Goal: Task Accomplishment & Management: Use online tool/utility

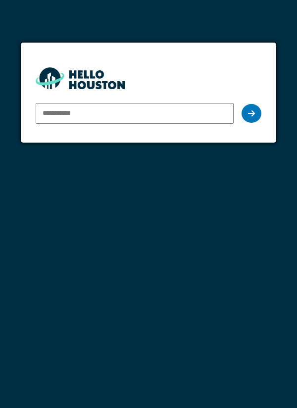
type input "**********"
click at [258, 114] on div at bounding box center [252, 113] width 20 height 19
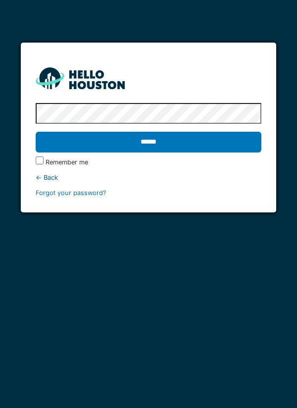
click at [36, 132] on input "******" at bounding box center [149, 142] width 226 height 21
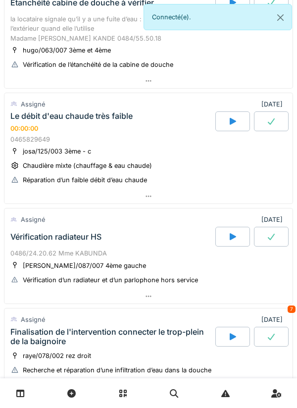
scroll to position [318, 0]
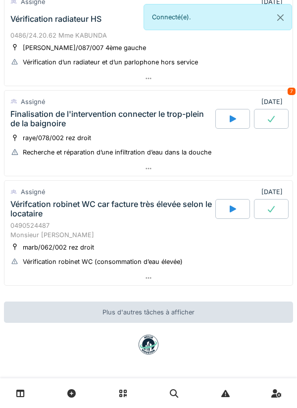
click at [263, 170] on div at bounding box center [148, 168] width 288 height 14
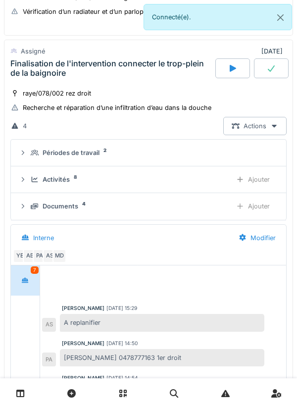
scroll to position [211, 0]
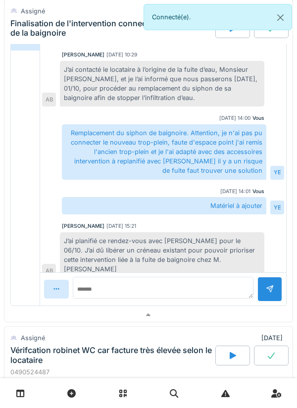
click at [237, 312] on div at bounding box center [148, 315] width 288 height 14
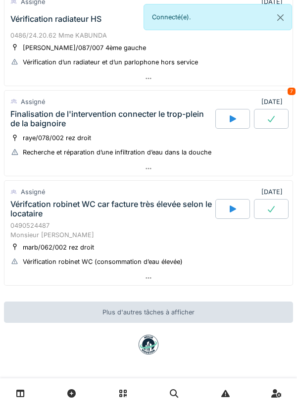
click at [232, 278] on div at bounding box center [148, 278] width 288 height 14
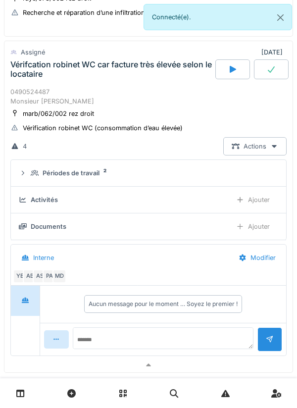
scroll to position [459, 0]
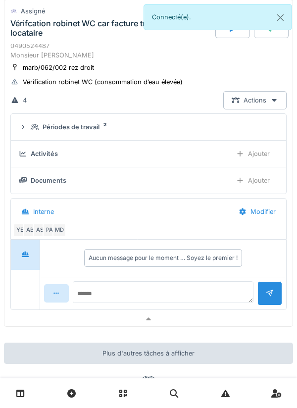
click at [221, 313] on div at bounding box center [148, 319] width 288 height 14
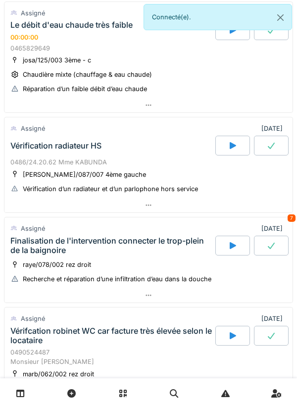
scroll to position [0, 0]
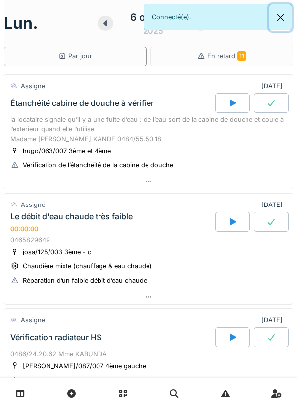
click at [288, 22] on button "Close" at bounding box center [280, 17] width 22 height 26
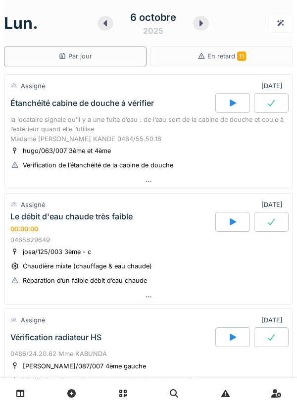
click at [219, 183] on div at bounding box center [148, 181] width 288 height 14
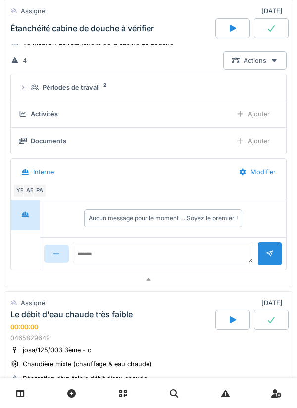
click at [205, 275] on div at bounding box center [148, 279] width 288 height 14
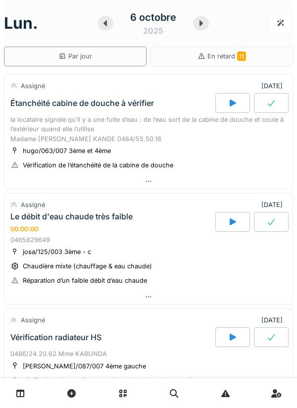
click at [203, 30] on div at bounding box center [201, 23] width 16 height 15
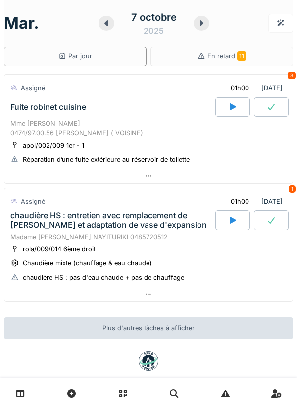
click at [180, 169] on div at bounding box center [148, 176] width 288 height 14
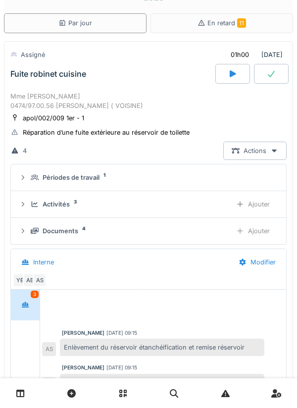
scroll to position [35, 0]
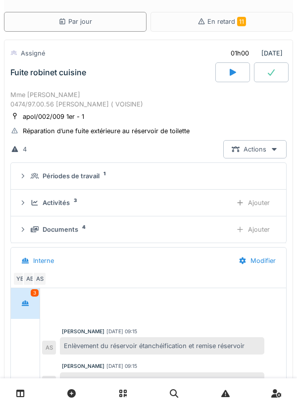
click at [196, 170] on summary "Périodes de travail 1" at bounding box center [148, 176] width 267 height 18
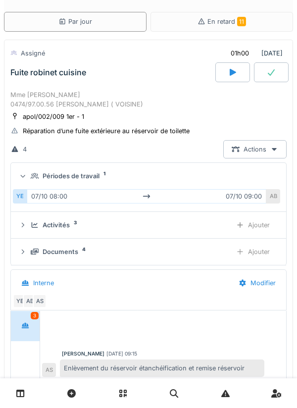
click at [204, 168] on summary "Périodes de travail 1" at bounding box center [148, 176] width 267 height 18
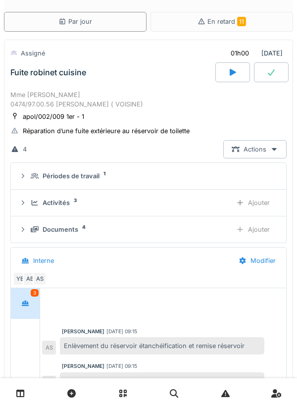
click at [222, 173] on div "Périodes de travail 1" at bounding box center [153, 175] width 244 height 9
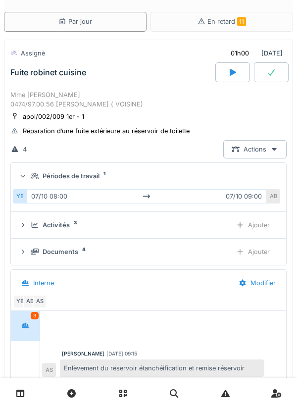
click at [218, 171] on div "Périodes de travail 1" at bounding box center [153, 175] width 244 height 9
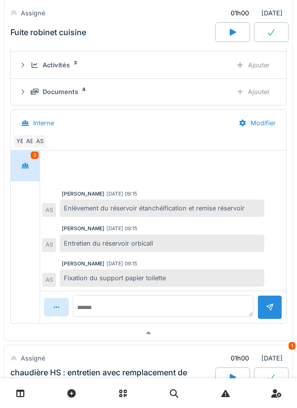
scroll to position [175, 0]
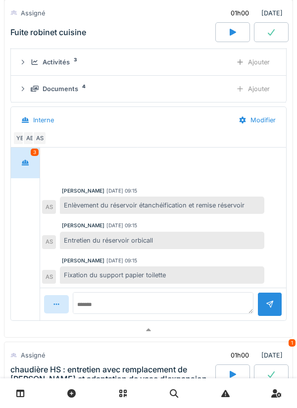
click at [228, 325] on div at bounding box center [148, 330] width 288 height 14
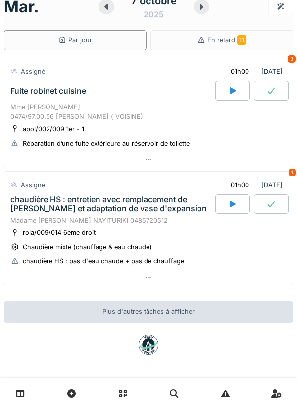
scroll to position [16, 0]
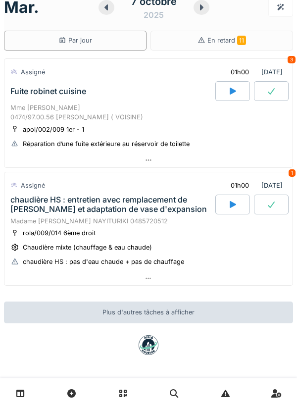
click at [197, 279] on div at bounding box center [148, 278] width 288 height 14
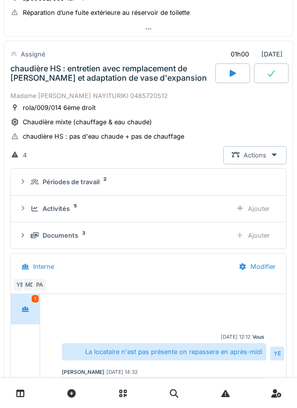
scroll to position [148, 0]
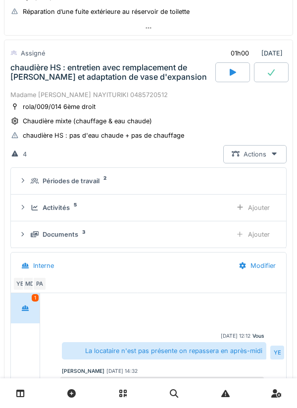
click at [204, 182] on div "Périodes de travail 2" at bounding box center [153, 180] width 244 height 9
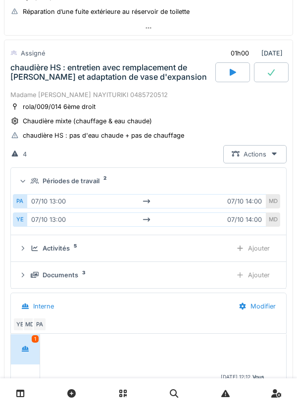
click at [225, 182] on div "Périodes de travail 2" at bounding box center [153, 180] width 244 height 9
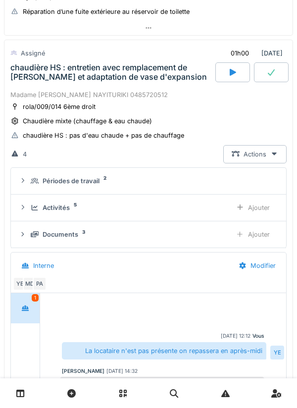
click at [224, 186] on summary "Périodes de travail 2" at bounding box center [148, 181] width 267 height 18
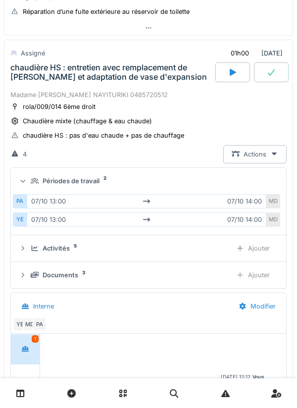
click at [228, 175] on summary "Périodes de travail 2" at bounding box center [148, 181] width 267 height 18
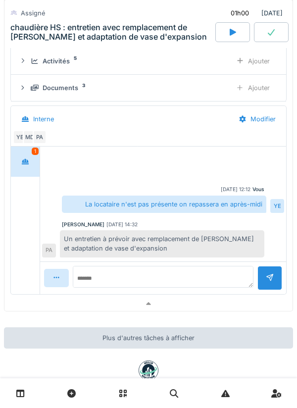
scroll to position [304, 0]
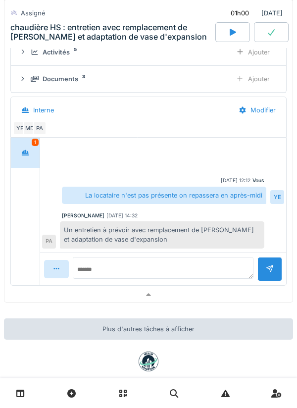
click at [209, 299] on div at bounding box center [148, 295] width 288 height 14
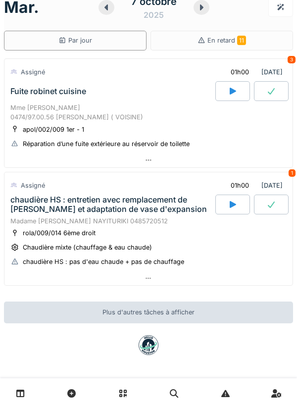
scroll to position [0, 0]
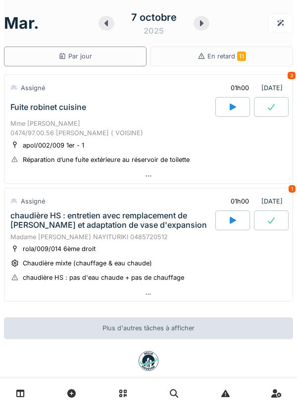
click at [201, 25] on icon at bounding box center [201, 23] width 3 height 6
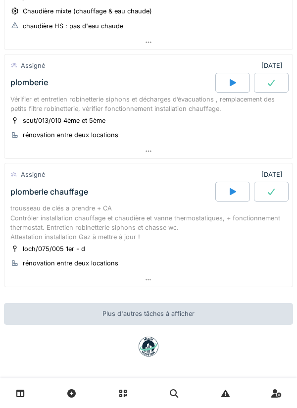
scroll to position [127, 0]
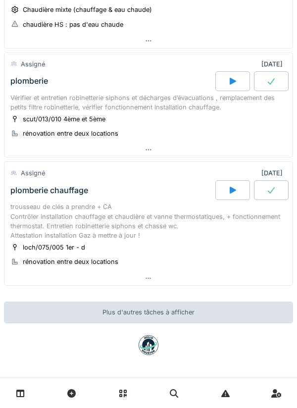
click at [231, 145] on div at bounding box center [148, 150] width 288 height 14
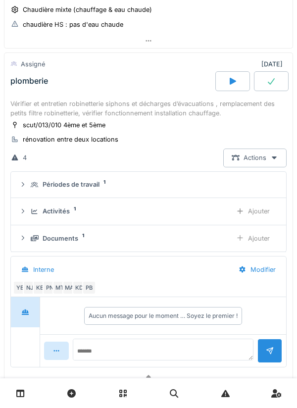
scroll to position [139, 0]
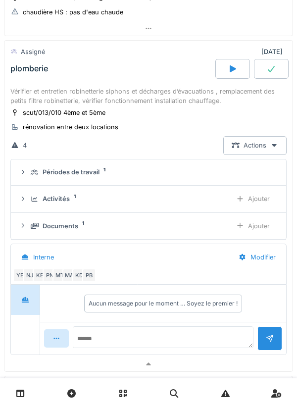
click at [224, 172] on div "Périodes de travail 1" at bounding box center [153, 171] width 244 height 9
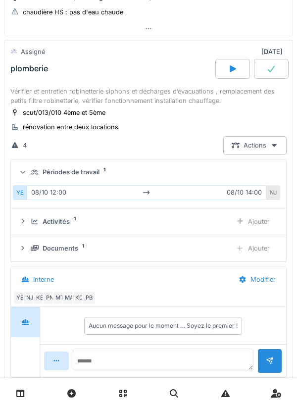
click at [229, 171] on div "Périodes de travail 1" at bounding box center [153, 171] width 244 height 9
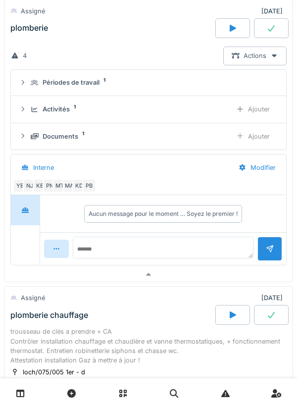
click at [238, 277] on div at bounding box center [148, 274] width 288 height 14
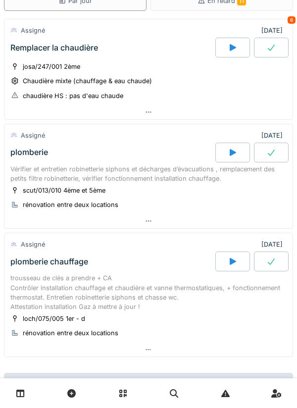
scroll to position [69, 0]
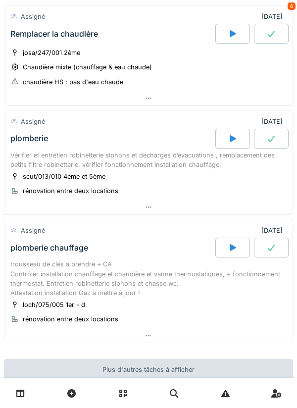
click at [244, 209] on div at bounding box center [148, 207] width 288 height 14
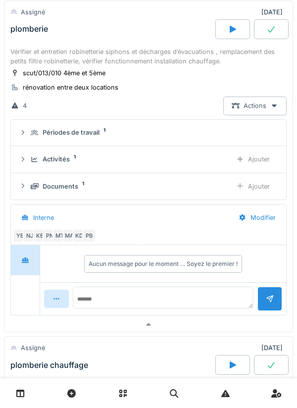
scroll to position [185, 0]
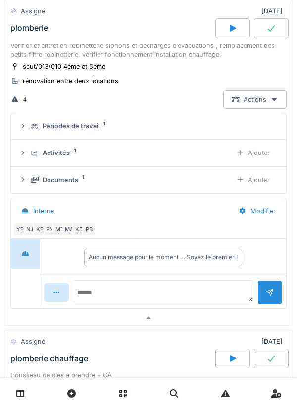
click at [48, 181] on div "Documents" at bounding box center [61, 179] width 36 height 9
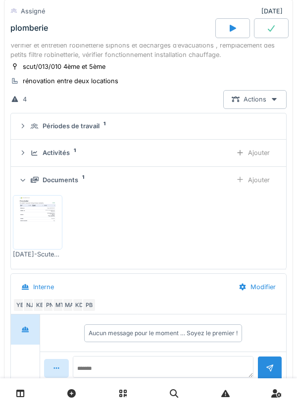
click at [39, 177] on div "Documents 1" at bounding box center [127, 179] width 193 height 9
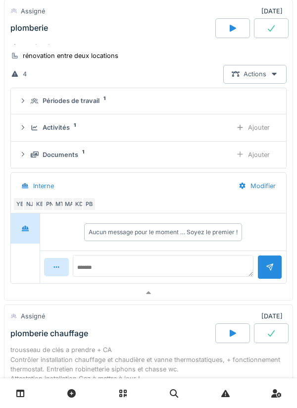
scroll to position [211, 0]
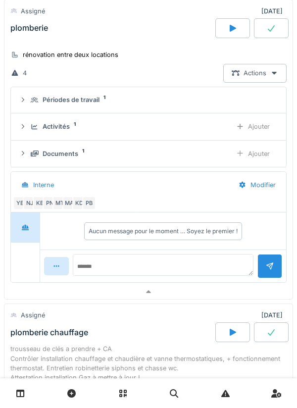
click at [51, 205] on div "PN" at bounding box center [50, 203] width 14 height 14
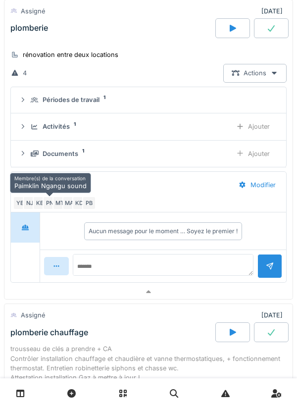
click at [245, 286] on div at bounding box center [148, 292] width 288 height 14
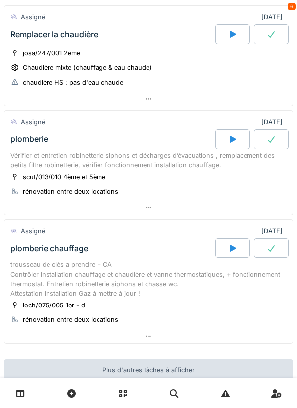
scroll to position [127, 0]
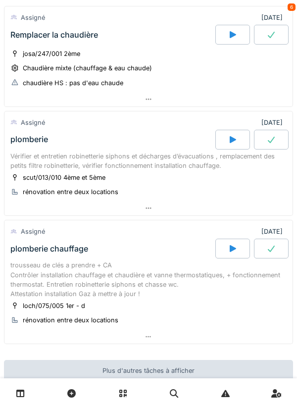
click at [241, 214] on div at bounding box center [148, 208] width 288 height 14
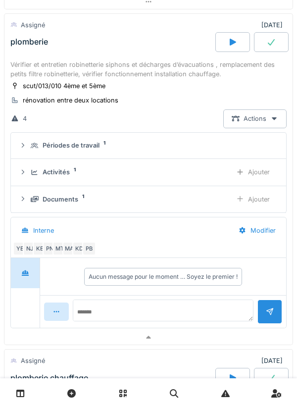
scroll to position [168, 0]
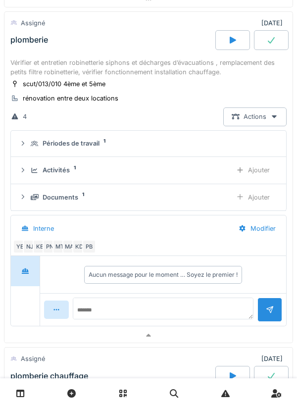
click at [16, 244] on div "YE" at bounding box center [20, 247] width 14 height 14
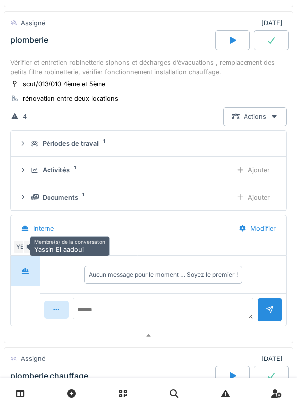
click at [31, 248] on div "Membre(s) de la conversation Yassin El aadoui" at bounding box center [70, 246] width 80 height 20
click at [27, 249] on div "NJ" at bounding box center [30, 247] width 14 height 14
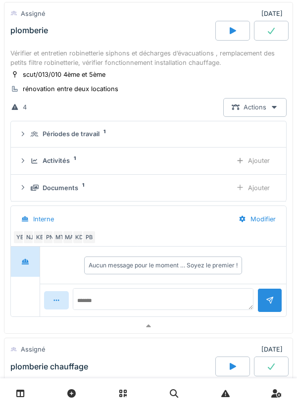
scroll to position [179, 0]
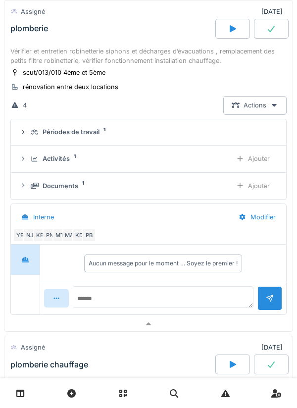
click at [31, 236] on div "NJ" at bounding box center [30, 235] width 14 height 14
click at [30, 238] on div "NJ" at bounding box center [30, 235] width 14 height 14
click at [29, 238] on div "NJ" at bounding box center [30, 235] width 14 height 14
click at [35, 240] on div "KE" at bounding box center [40, 235] width 14 height 14
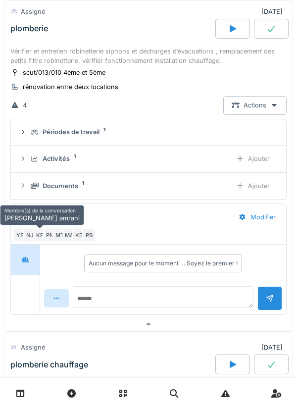
click at [29, 237] on div "NJ" at bounding box center [30, 235] width 14 height 14
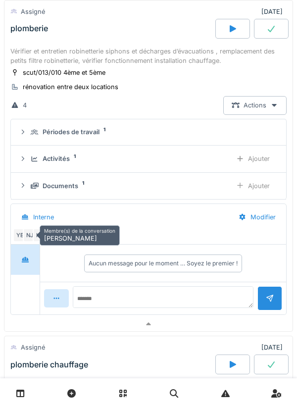
click at [208, 319] on div at bounding box center [148, 324] width 288 height 14
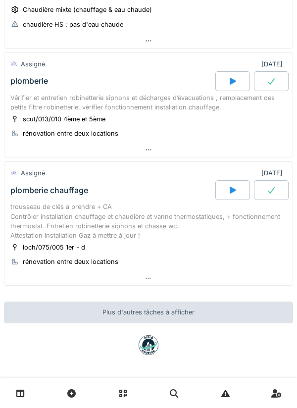
click at [220, 285] on div at bounding box center [148, 278] width 288 height 14
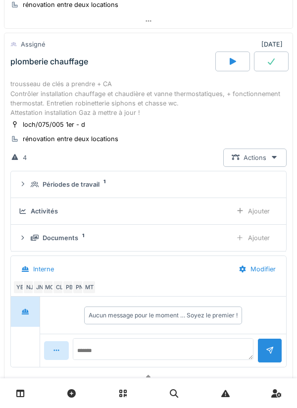
scroll to position [261, 0]
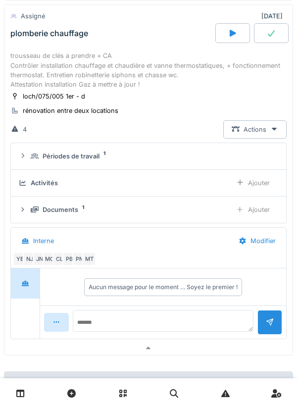
click at [223, 349] on div at bounding box center [148, 348] width 288 height 14
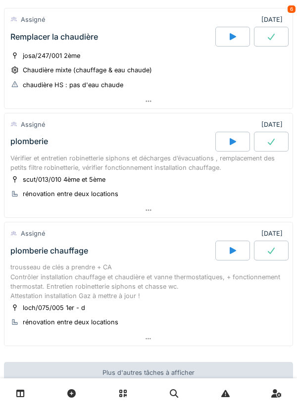
scroll to position [0, 0]
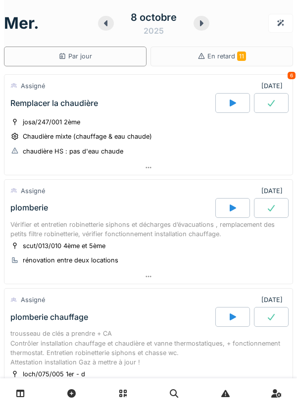
click at [205, 29] on div at bounding box center [202, 23] width 16 height 15
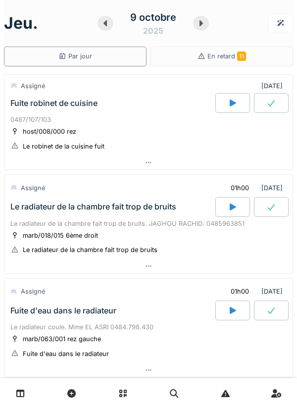
click at [224, 165] on div at bounding box center [148, 163] width 288 height 14
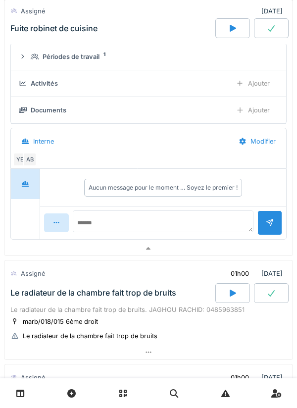
click at [51, 254] on div at bounding box center [148, 249] width 288 height 14
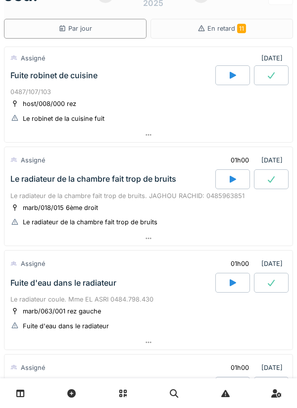
click at [31, 244] on div at bounding box center [148, 238] width 288 height 14
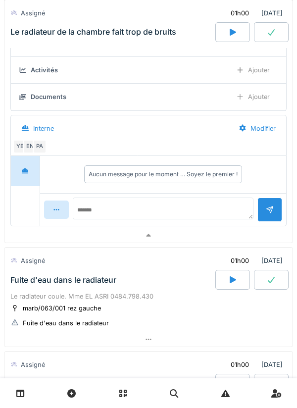
click at [59, 240] on div at bounding box center [148, 235] width 288 height 14
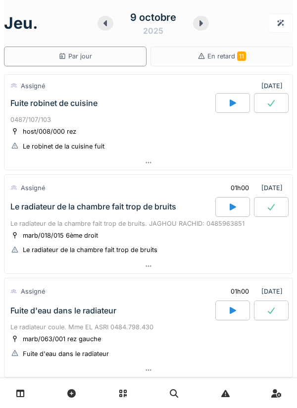
click at [227, 169] on div at bounding box center [148, 163] width 288 height 14
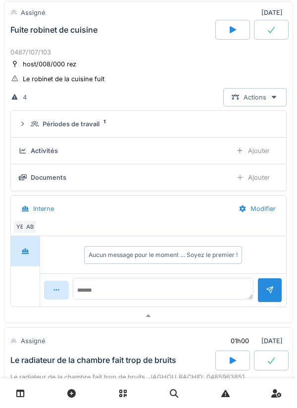
scroll to position [82, 0]
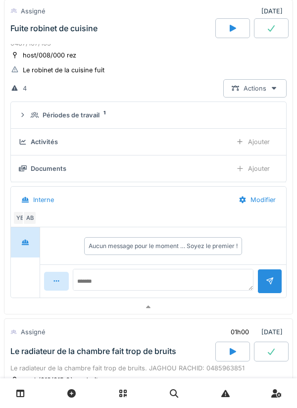
click at [36, 310] on div at bounding box center [148, 307] width 288 height 14
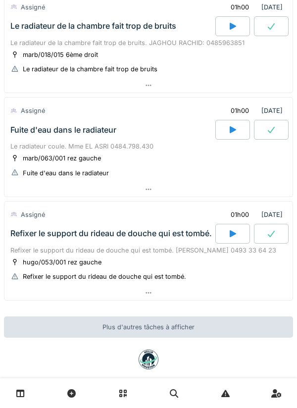
scroll to position [196, 0]
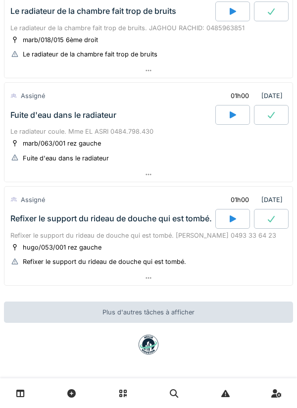
click at [31, 279] on div at bounding box center [148, 278] width 288 height 14
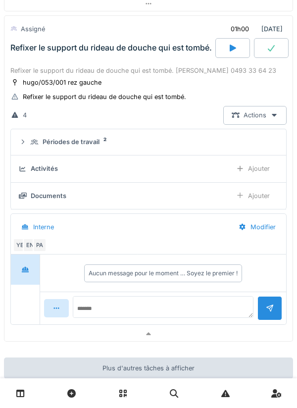
scroll to position [382, 0]
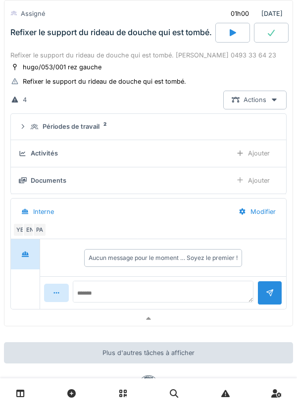
click at [46, 316] on div at bounding box center [148, 318] width 288 height 14
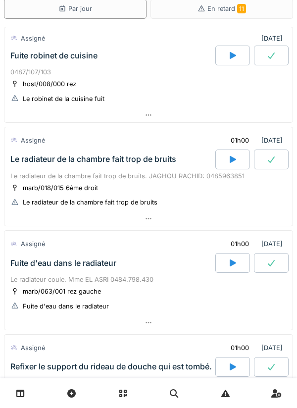
scroll to position [0, 0]
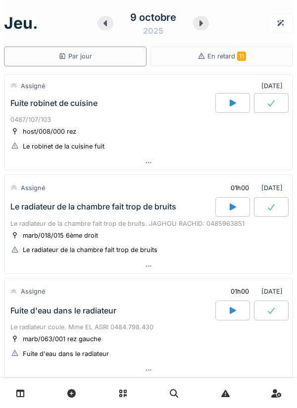
click at [201, 27] on icon at bounding box center [201, 23] width 10 height 8
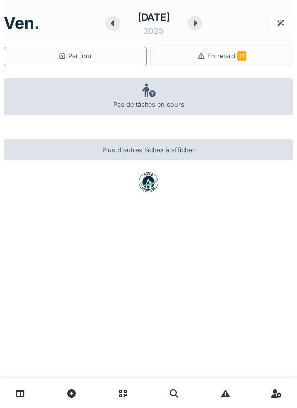
click at [200, 25] on icon at bounding box center [195, 23] width 10 height 8
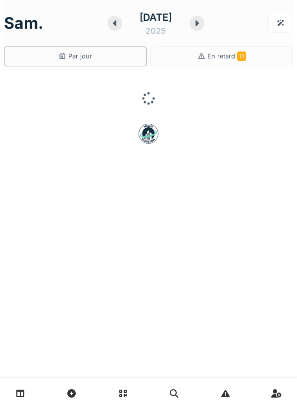
click at [199, 23] on icon at bounding box center [197, 23] width 3 height 6
click at [200, 26] on icon at bounding box center [195, 23] width 10 height 8
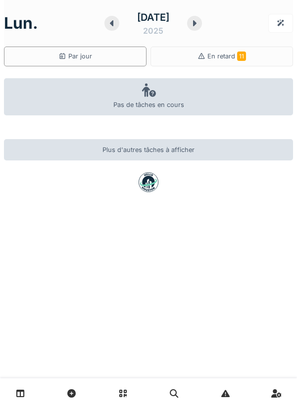
click at [202, 28] on div at bounding box center [194, 23] width 15 height 15
click at [200, 26] on icon at bounding box center [195, 23] width 10 height 8
click at [203, 27] on div at bounding box center [195, 23] width 15 height 15
click at [202, 27] on div at bounding box center [194, 23] width 15 height 15
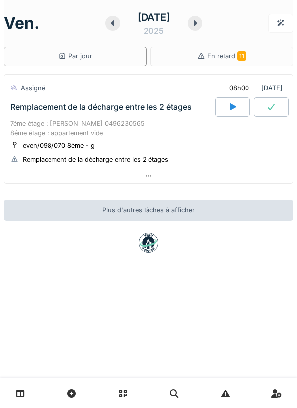
click at [200, 27] on icon at bounding box center [195, 23] width 10 height 8
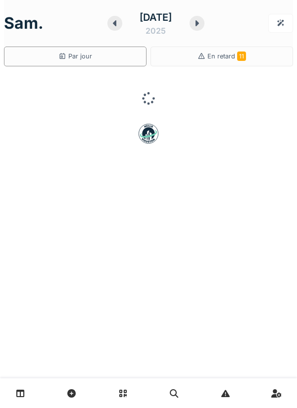
click at [111, 38] on div "18 octobre 2025" at bounding box center [156, 23] width 98 height 31
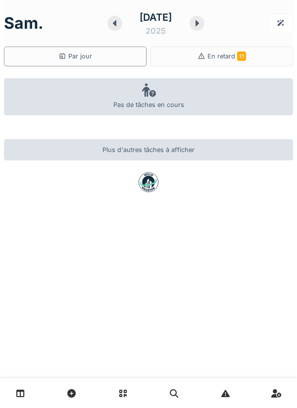
click at [111, 23] on icon at bounding box center [115, 23] width 10 height 8
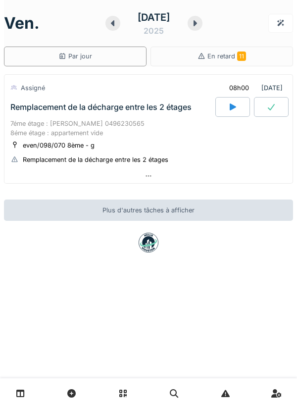
click at [224, 176] on div at bounding box center [148, 176] width 288 height 14
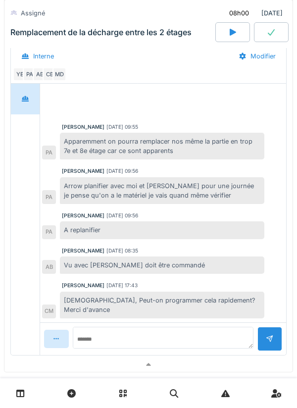
scroll to position [316, 0]
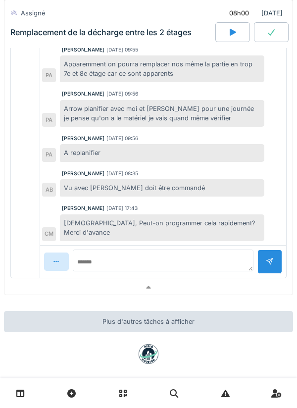
click at [228, 284] on div at bounding box center [148, 287] width 288 height 14
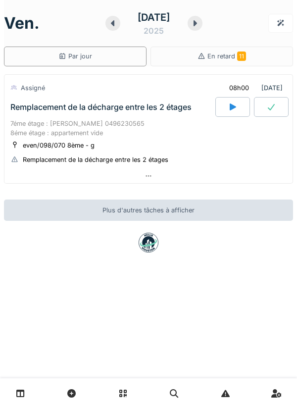
scroll to position [0, 0]
click at [200, 25] on icon at bounding box center [195, 23] width 10 height 8
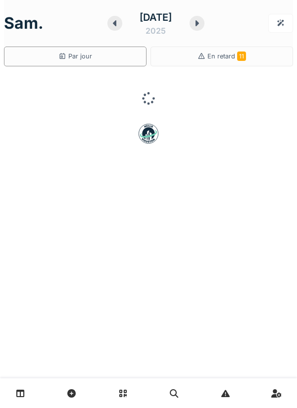
click at [202, 27] on icon at bounding box center [197, 23] width 10 height 8
click at [200, 24] on icon at bounding box center [195, 23] width 10 height 8
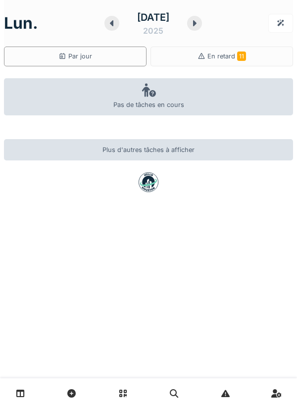
click at [202, 29] on div at bounding box center [194, 23] width 15 height 15
click at [200, 22] on icon at bounding box center [195, 23] width 10 height 8
click at [197, 23] on icon at bounding box center [195, 23] width 3 height 6
click at [200, 26] on icon at bounding box center [195, 23] width 10 height 8
click at [200, 30] on div at bounding box center [195, 23] width 15 height 15
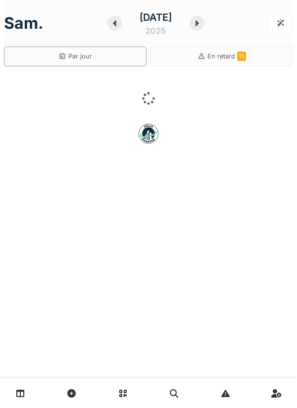
click at [205, 28] on div at bounding box center [197, 23] width 15 height 15
click at [219, 26] on div "dim. 26 octobre 2025" at bounding box center [148, 23] width 289 height 31
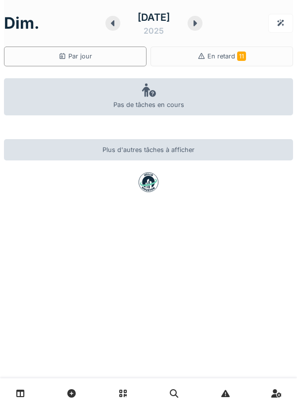
click at [203, 29] on div at bounding box center [195, 23] width 15 height 15
click at [200, 26] on icon at bounding box center [195, 23] width 10 height 8
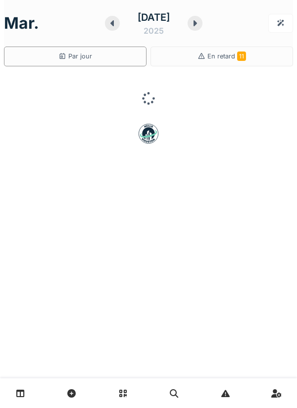
click at [203, 25] on div at bounding box center [195, 23] width 15 height 15
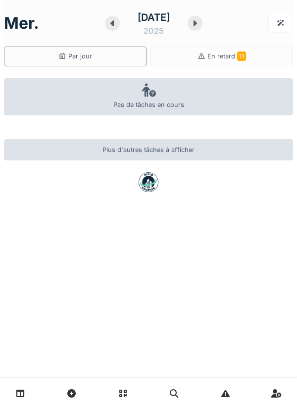
click at [203, 26] on div at bounding box center [195, 23] width 15 height 15
click at [205, 37] on div "30 octobre 2025" at bounding box center [154, 23] width 118 height 31
click at [206, 30] on div at bounding box center [204, 23] width 16 height 15
click at [203, 28] on div at bounding box center [195, 23] width 15 height 15
click at [205, 28] on div at bounding box center [197, 23] width 15 height 15
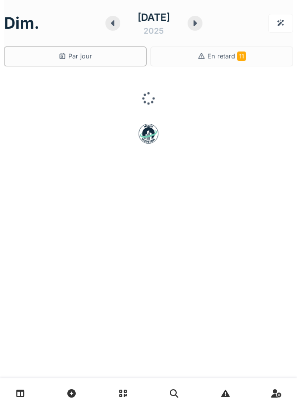
click at [203, 27] on div at bounding box center [195, 23] width 15 height 15
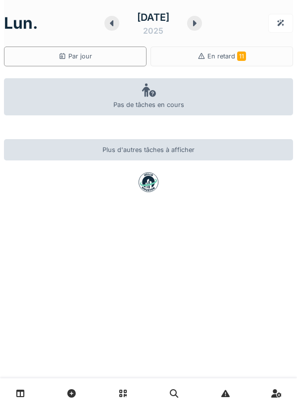
click at [202, 27] on div at bounding box center [194, 23] width 15 height 15
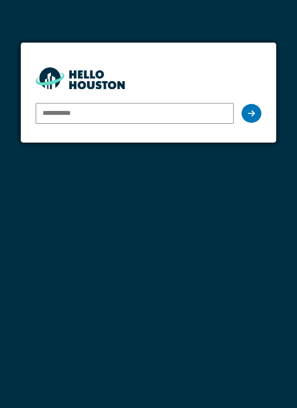
click at [201, 112] on input "email" at bounding box center [135, 113] width 199 height 21
type input "**********"
click at [248, 113] on icon at bounding box center [251, 113] width 7 height 8
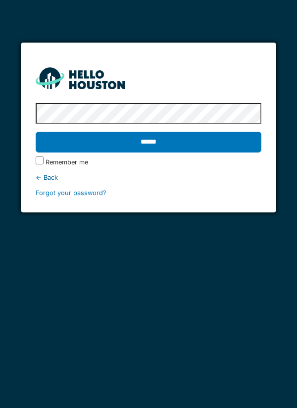
click at [223, 134] on input "******" at bounding box center [149, 142] width 226 height 21
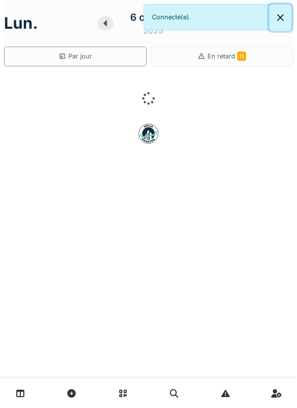
click at [273, 23] on button "Close" at bounding box center [280, 17] width 22 height 26
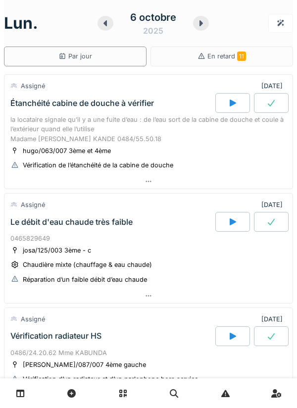
click at [206, 22] on div at bounding box center [201, 23] width 16 height 15
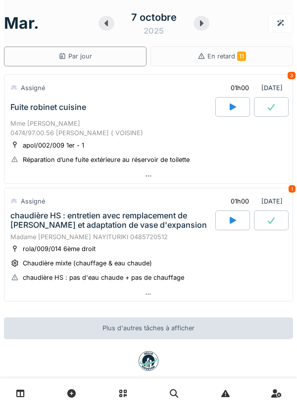
click at [112, 25] on div at bounding box center [107, 23] width 16 height 15
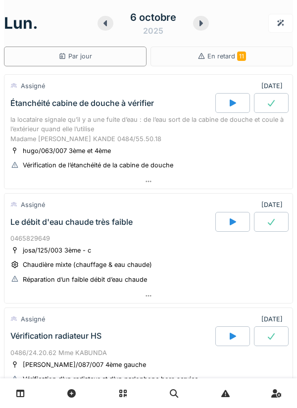
click at [198, 24] on icon at bounding box center [201, 23] width 10 height 8
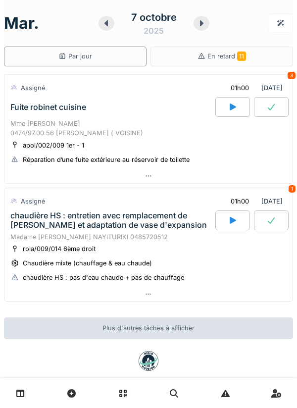
click at [204, 18] on div at bounding box center [202, 23] width 16 height 15
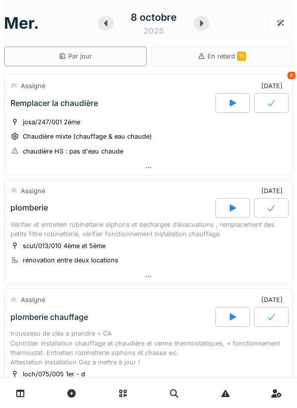
click at [266, 58] on div "En retard 11" at bounding box center [222, 57] width 143 height 20
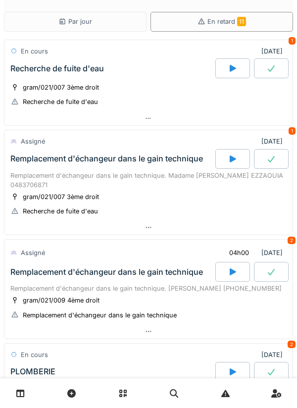
click at [245, 116] on div at bounding box center [148, 118] width 288 height 14
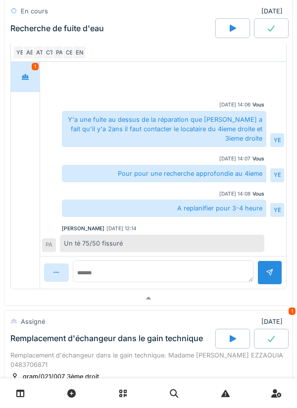
scroll to position [204, 0]
click at [199, 291] on div at bounding box center [148, 298] width 288 height 14
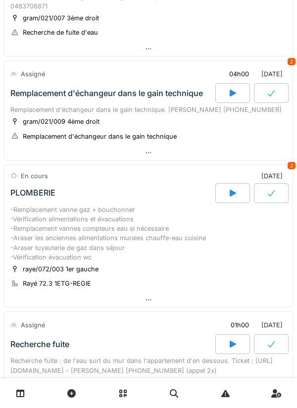
scroll to position [176, 0]
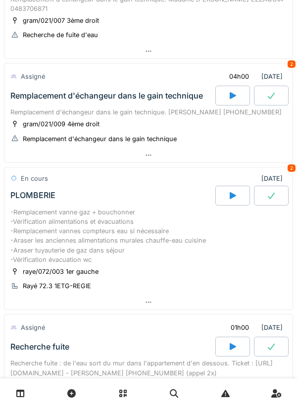
click at [247, 154] on div at bounding box center [148, 155] width 288 height 14
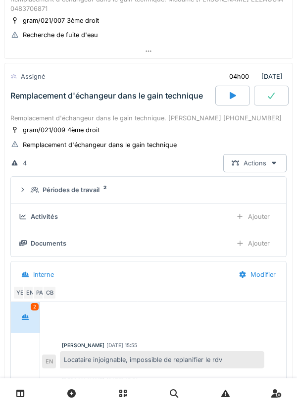
click at [245, 158] on div "Actions" at bounding box center [254, 163] width 63 height 18
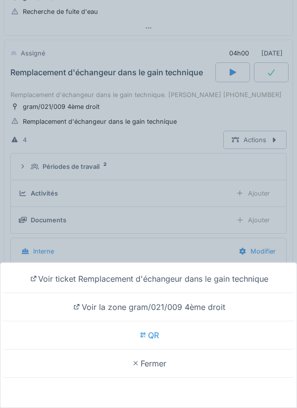
click at [209, 209] on div "Voir ticket Remplacement d'échangeur dans le gain technique Voir la zone gram/0…" at bounding box center [148, 204] width 297 height 408
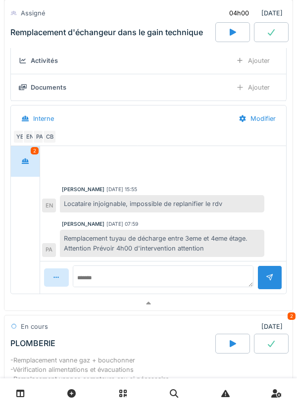
scroll to position [333, 0]
click at [202, 297] on div at bounding box center [148, 303] width 288 height 14
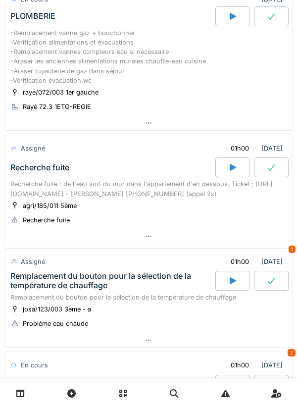
scroll to position [357, 0]
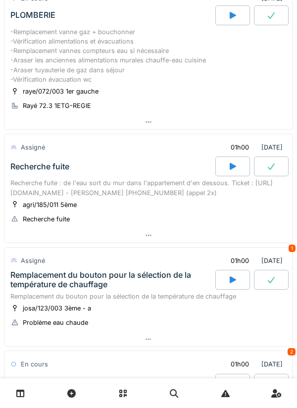
click at [222, 240] on div at bounding box center [148, 235] width 288 height 14
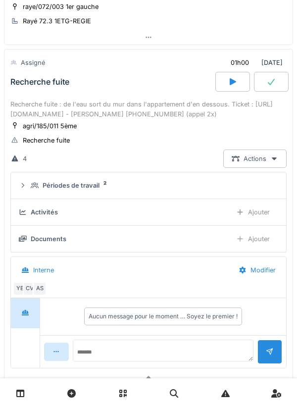
scroll to position [451, 0]
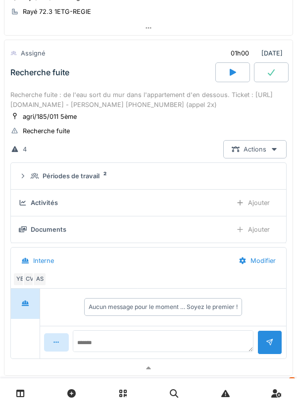
click at [203, 362] on div at bounding box center [148, 368] width 288 height 14
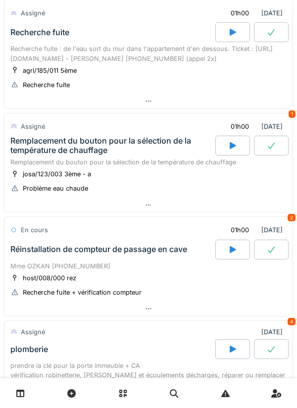
scroll to position [493, 0]
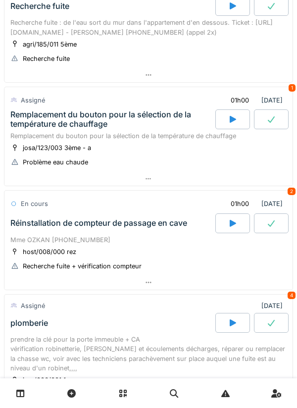
click at [229, 185] on div at bounding box center [148, 179] width 288 height 14
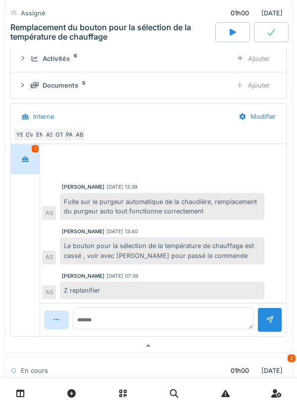
click at [197, 345] on div at bounding box center [148, 346] width 288 height 14
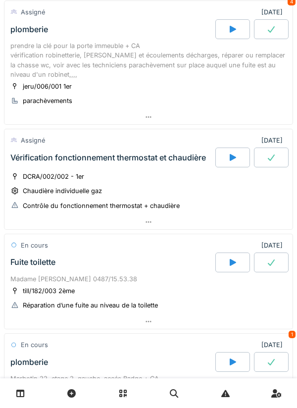
scroll to position [813, 0]
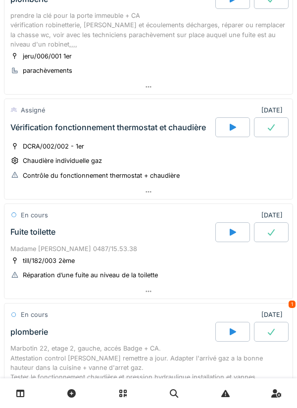
click at [32, 286] on div at bounding box center [148, 291] width 288 height 14
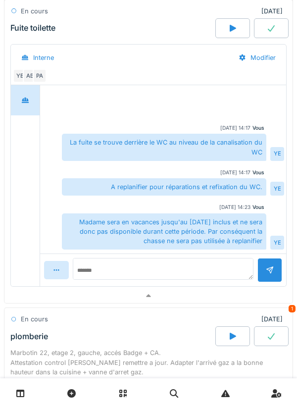
click at [46, 303] on div at bounding box center [148, 296] width 288 height 14
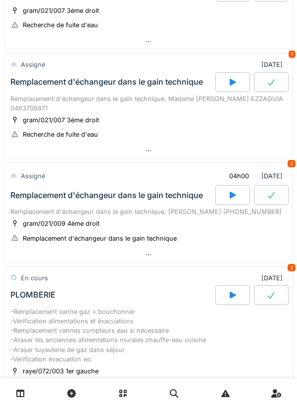
scroll to position [0, 0]
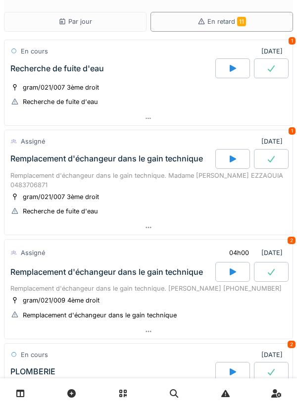
click at [102, 26] on div "Par jour" at bounding box center [75, 22] width 143 height 20
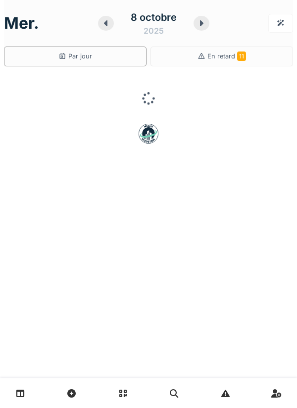
click at [109, 29] on div at bounding box center [106, 23] width 16 height 15
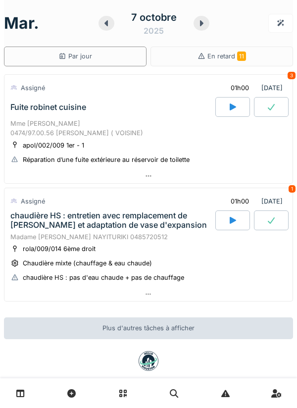
click at [104, 26] on icon at bounding box center [107, 23] width 10 height 8
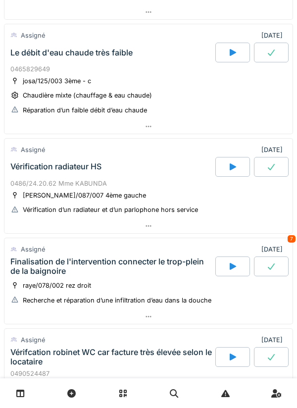
scroll to position [173, 0]
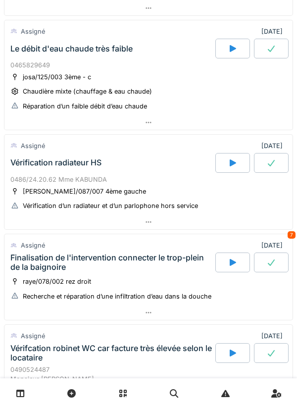
click at [151, 313] on icon at bounding box center [148, 312] width 5 height 1
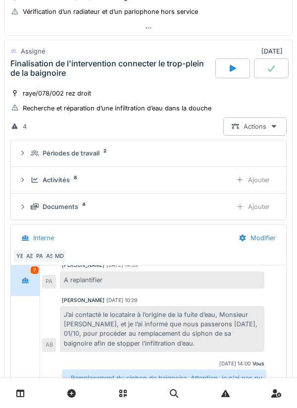
scroll to position [367, 0]
click at [220, 158] on summary "Périodes de travail 2" at bounding box center [148, 153] width 267 height 18
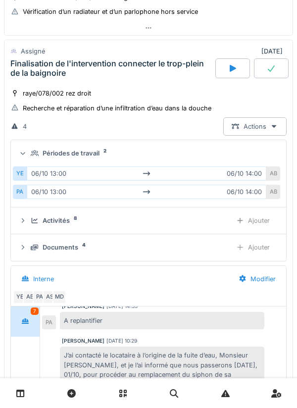
click at [268, 152] on div "Périodes de travail 2" at bounding box center [153, 153] width 244 height 9
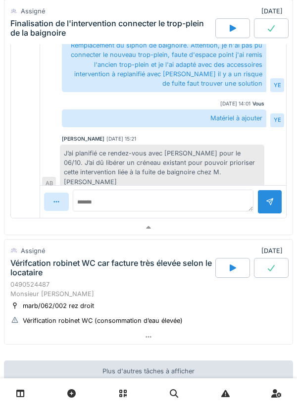
click at [240, 222] on div at bounding box center [148, 227] width 288 height 14
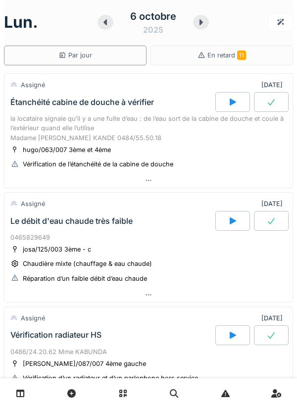
scroll to position [0, 0]
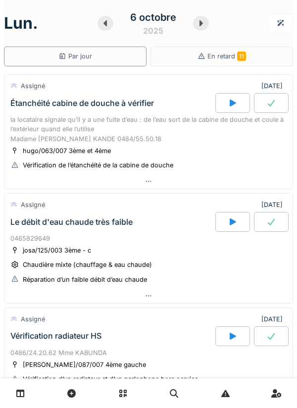
click at [201, 37] on div "6 octobre 2025" at bounding box center [153, 23] width 111 height 31
click at [99, 24] on div at bounding box center [106, 23] width 16 height 15
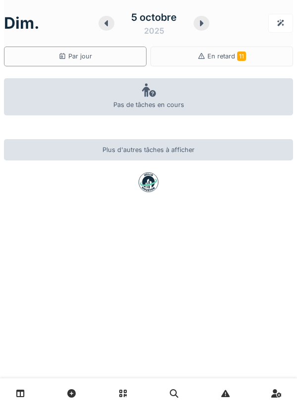
click at [104, 27] on icon at bounding box center [107, 23] width 10 height 8
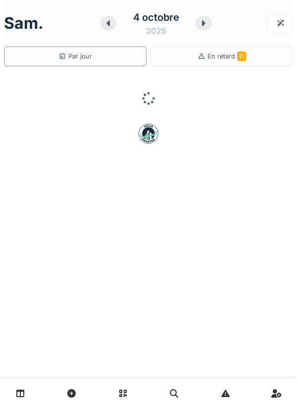
click at [251, 56] on div "En retard 11" at bounding box center [222, 57] width 143 height 20
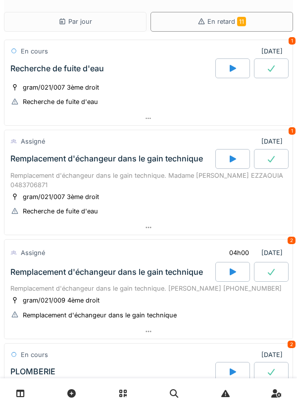
click at [59, 26] on div "Par jour" at bounding box center [75, 21] width 34 height 9
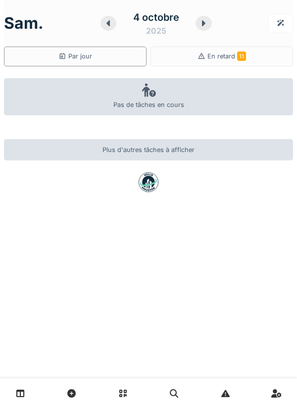
click at [206, 25] on icon at bounding box center [204, 23] width 10 height 8
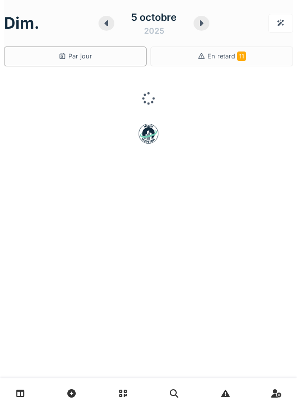
click at [208, 22] on div at bounding box center [202, 23] width 16 height 15
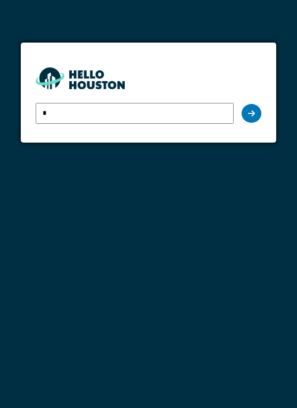
type input "**********"
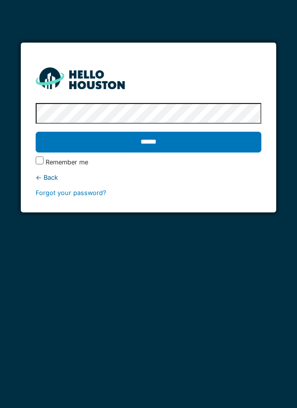
click at [239, 147] on input "******" at bounding box center [149, 142] width 226 height 21
click at [225, 147] on input "******" at bounding box center [149, 142] width 226 height 21
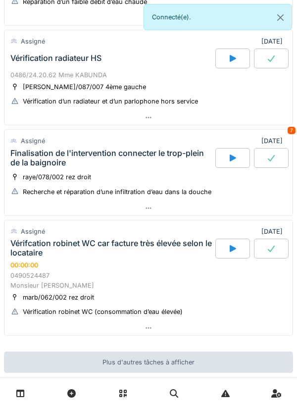
scroll to position [277, 0]
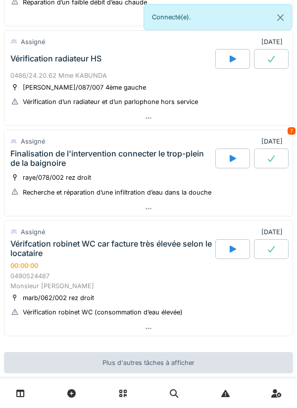
click at [261, 208] on div at bounding box center [148, 209] width 288 height 14
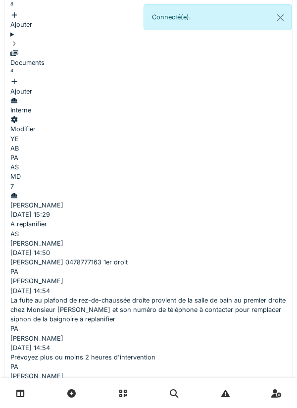
scroll to position [596, 0]
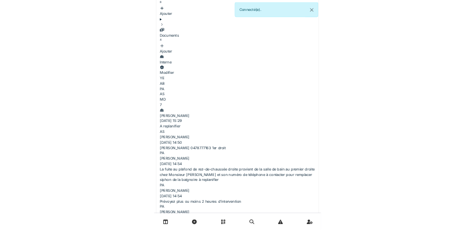
scroll to position [328, 0]
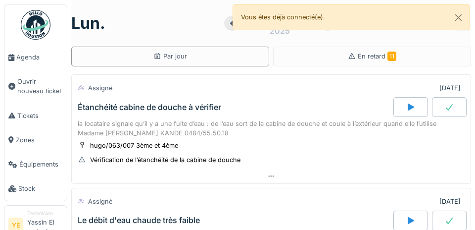
click at [29, 62] on span "Agenda" at bounding box center [39, 56] width 47 height 9
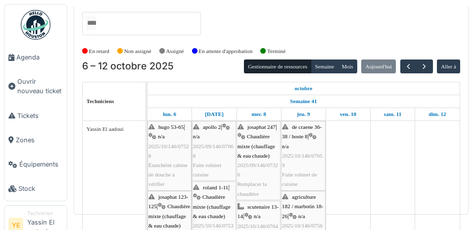
scroll to position [28, 0]
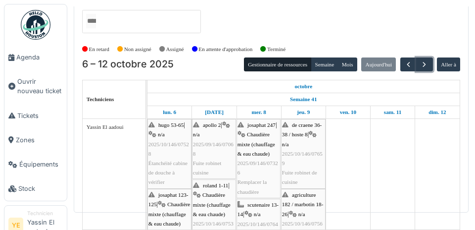
click at [425, 60] on span "button" at bounding box center [424, 64] width 8 height 8
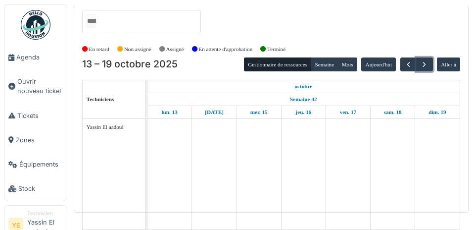
click at [425, 60] on span "button" at bounding box center [424, 64] width 8 height 8
click at [422, 60] on span "button" at bounding box center [424, 64] width 8 height 8
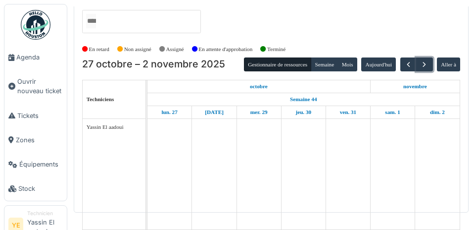
click at [422, 60] on span "button" at bounding box center [424, 64] width 8 height 8
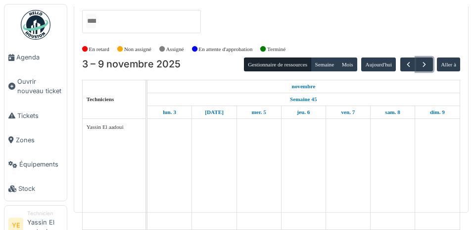
click at [424, 58] on button "button" at bounding box center [424, 64] width 16 height 14
click at [423, 60] on span "button" at bounding box center [424, 64] width 8 height 8
click at [427, 60] on span "button" at bounding box center [424, 64] width 8 height 8
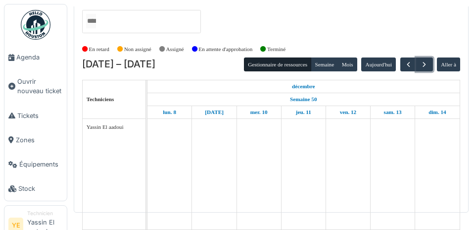
click at [424, 60] on span "button" at bounding box center [424, 64] width 8 height 8
click at [427, 60] on span "button" at bounding box center [424, 64] width 8 height 8
click at [424, 60] on span "button" at bounding box center [424, 64] width 8 height 8
click at [428, 57] on button "button" at bounding box center [424, 64] width 16 height 14
click at [425, 60] on span "button" at bounding box center [424, 64] width 8 height 8
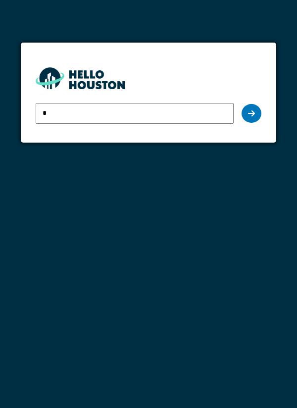
type input "**********"
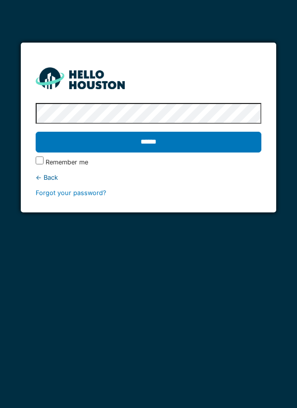
click at [244, 143] on input "******" at bounding box center [149, 142] width 226 height 21
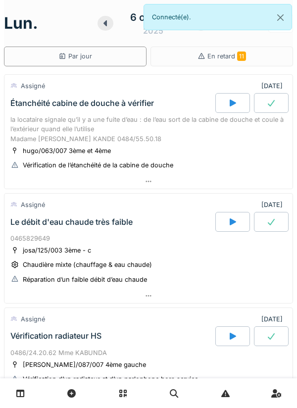
click at [230, 108] on div at bounding box center [232, 103] width 35 height 20
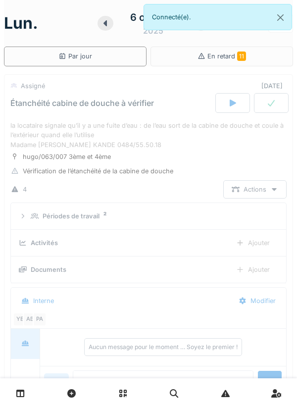
scroll to position [35, 0]
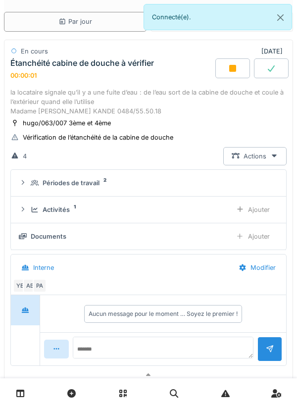
click at [252, 208] on div "Ajouter" at bounding box center [253, 210] width 51 height 18
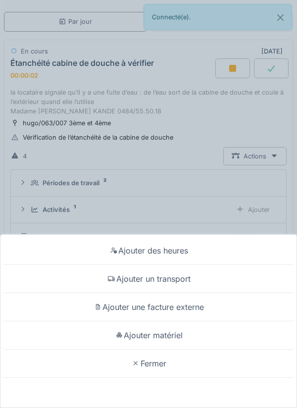
click at [225, 273] on div "Ajouter un transport" at bounding box center [148, 279] width 292 height 28
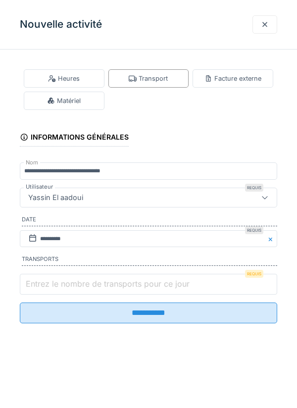
click at [208, 283] on input "Entrez le nombre de transports pour ce jour" at bounding box center [149, 284] width 258 height 21
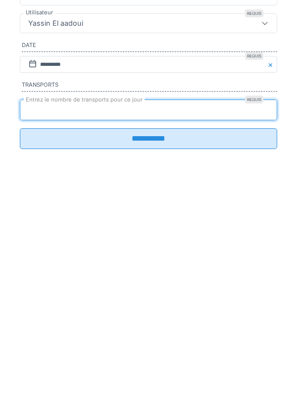
type input "*"
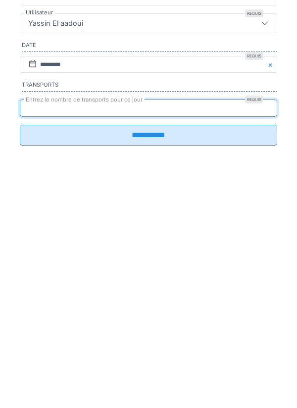
click at [245, 320] on input "**********" at bounding box center [149, 309] width 258 height 21
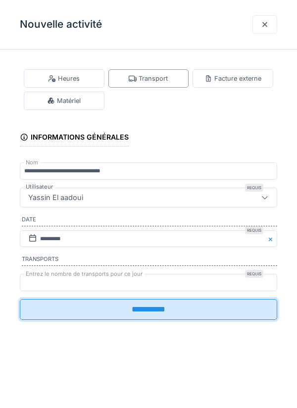
click at [223, 313] on input "**********" at bounding box center [149, 309] width 258 height 21
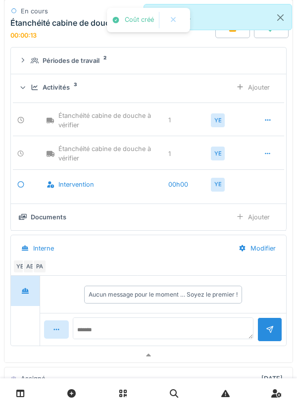
scroll to position [149, 0]
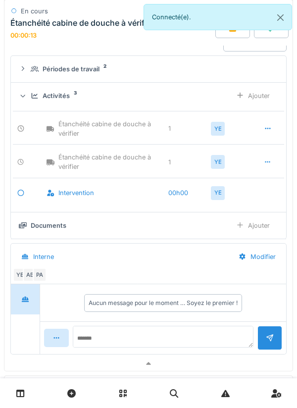
click at [268, 163] on icon at bounding box center [268, 162] width 8 height 6
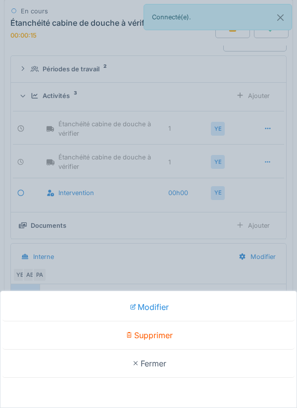
click at [215, 328] on div "Supprimer" at bounding box center [148, 335] width 292 height 28
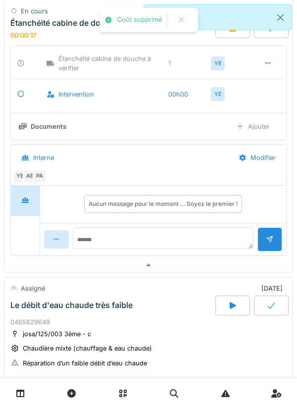
click at [222, 262] on div at bounding box center [148, 265] width 288 height 14
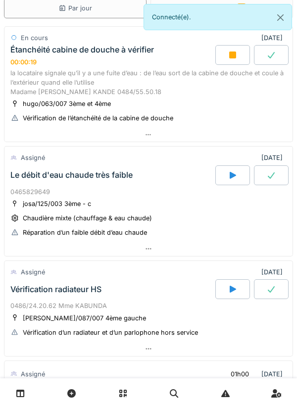
scroll to position [52, 0]
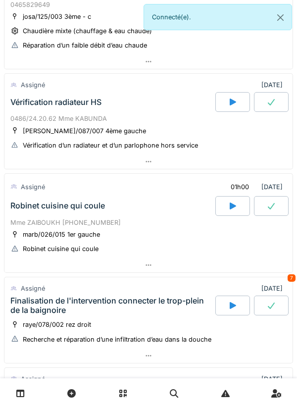
click at [207, 266] on div at bounding box center [148, 265] width 288 height 14
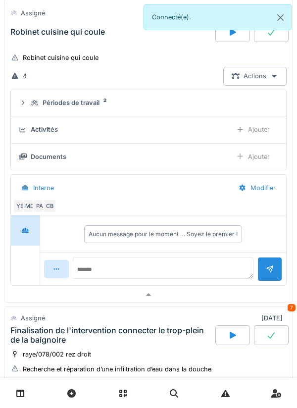
click at [220, 289] on div at bounding box center [148, 295] width 288 height 14
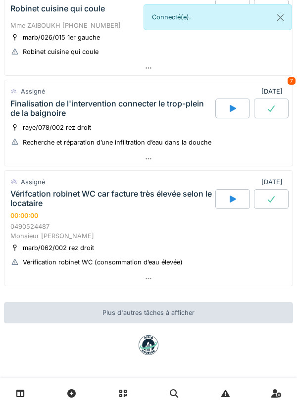
scroll to position [426, 0]
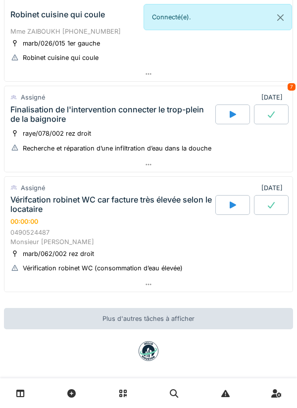
click at [221, 281] on div at bounding box center [148, 284] width 288 height 14
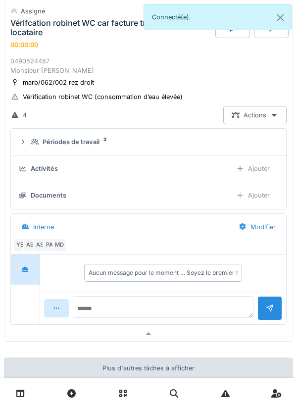
click at [207, 329] on div at bounding box center [148, 334] width 288 height 14
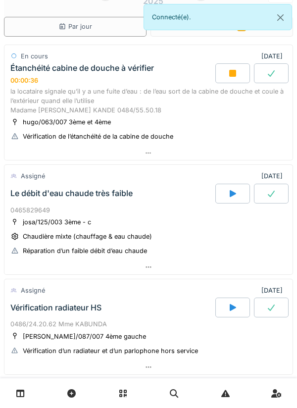
scroll to position [28, 0]
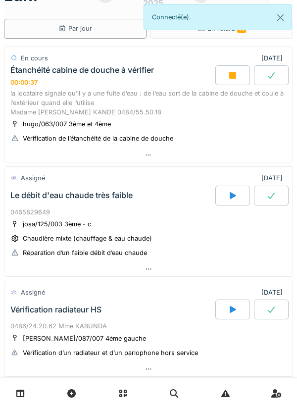
click at [240, 272] on div at bounding box center [148, 269] width 288 height 14
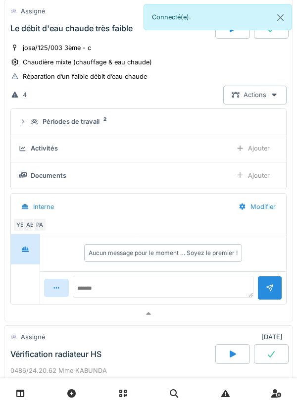
click at [223, 311] on div at bounding box center [148, 314] width 288 height 14
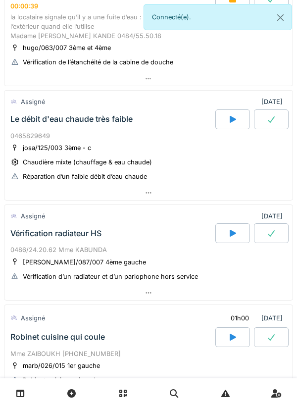
scroll to position [0, 0]
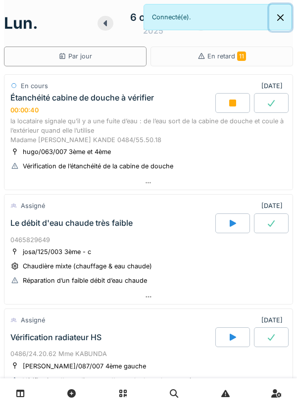
click at [282, 15] on button "Close" at bounding box center [280, 17] width 22 height 26
